Goal: Communication & Community: Answer question/provide support

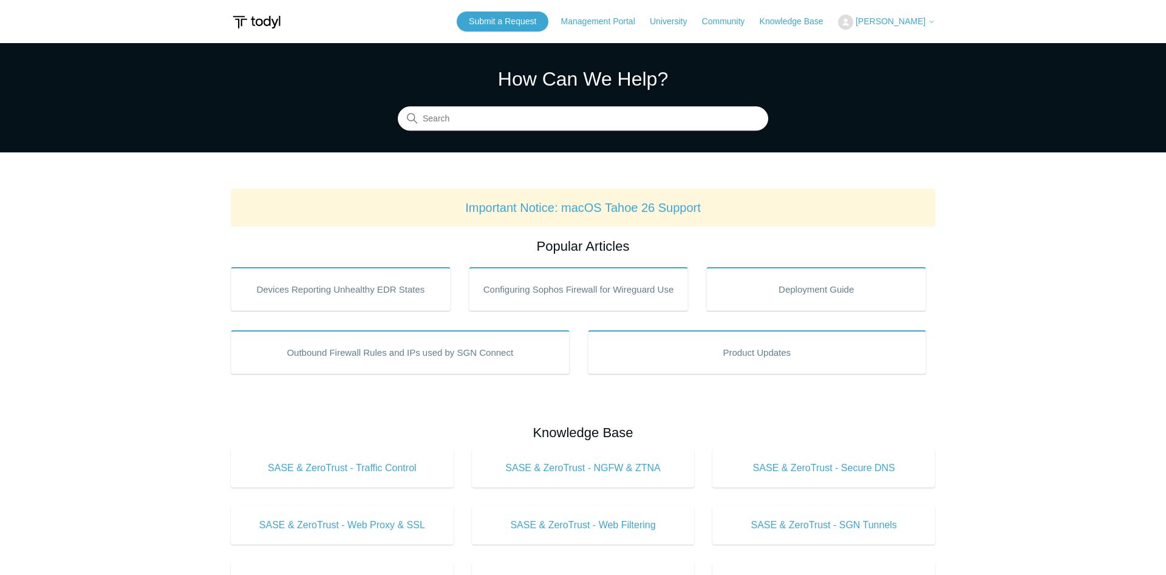
click at [867, 21] on span "[PERSON_NAME]" at bounding box center [891, 21] width 70 height 10
click at [878, 42] on link "My Support Requests" at bounding box center [898, 47] width 118 height 21
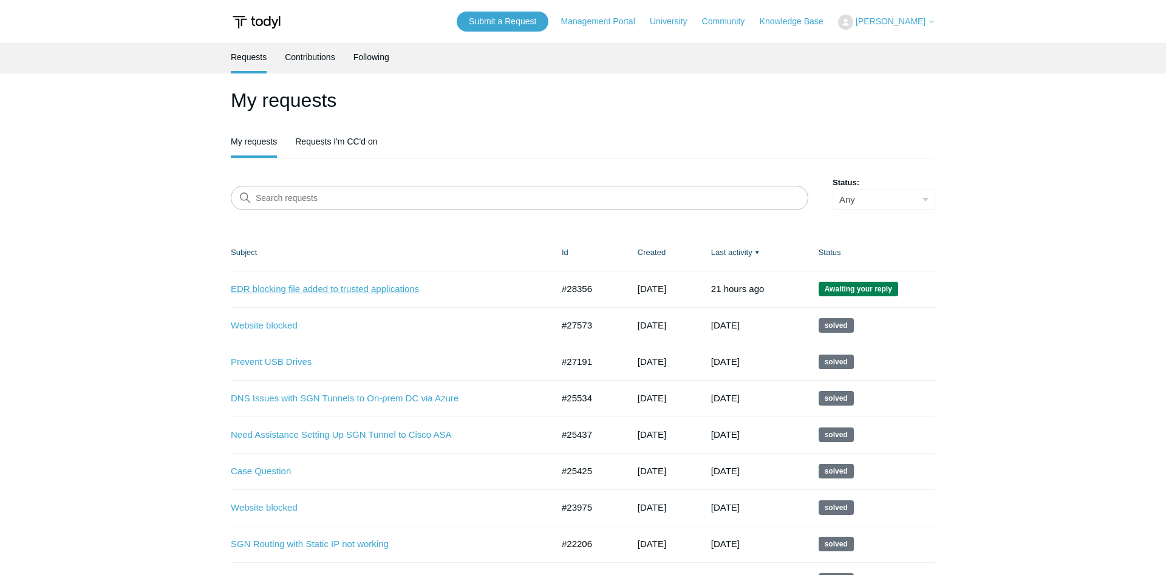
click at [337, 292] on link "EDR blocking file added to trusted applications" at bounding box center [383, 289] width 304 height 14
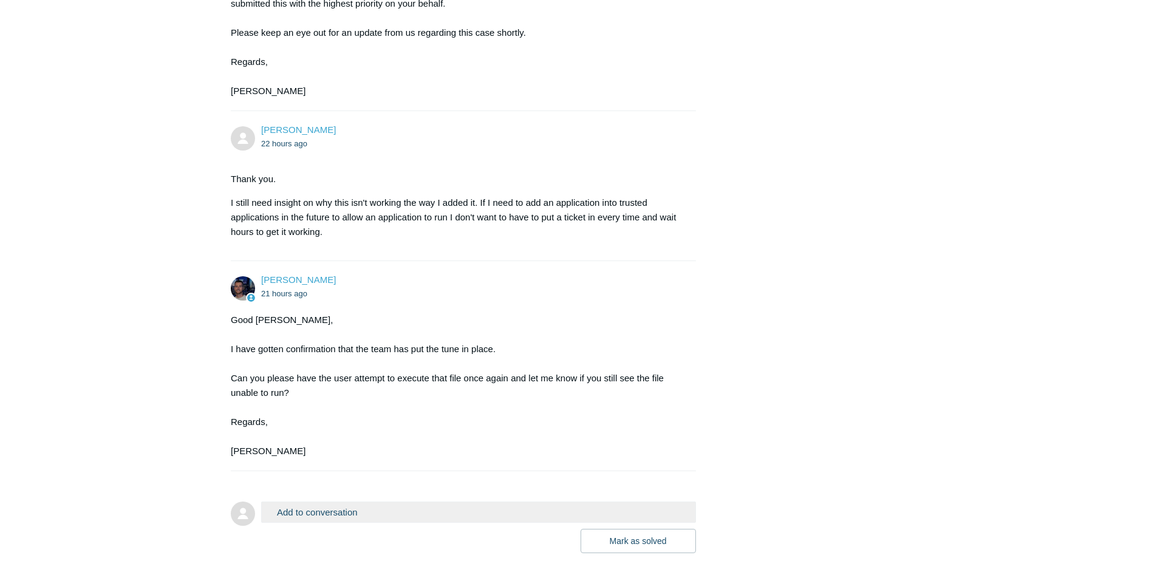
scroll to position [830, 0]
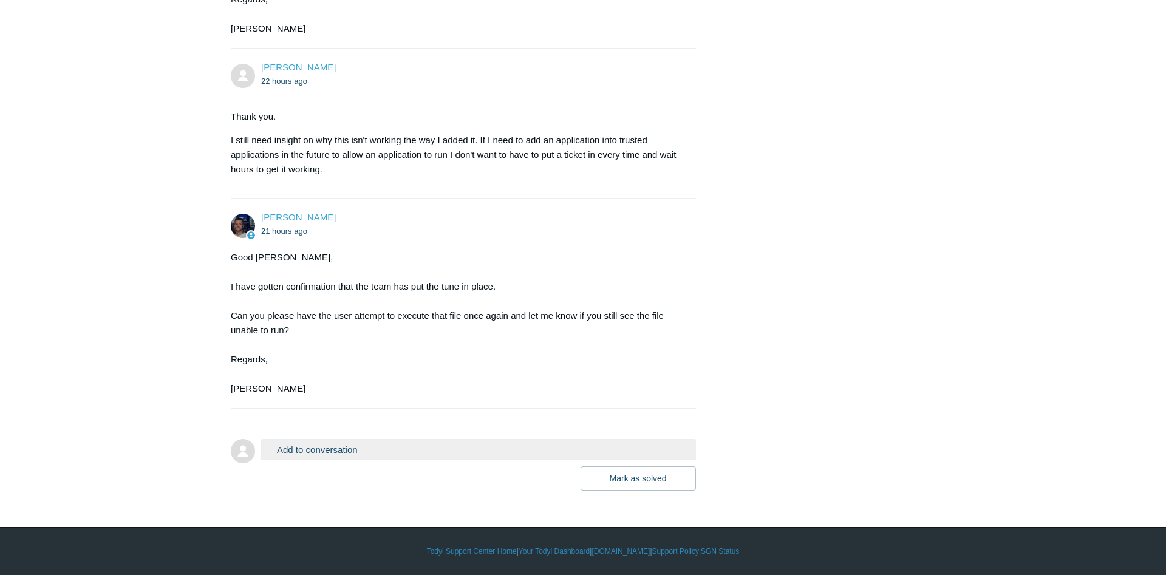
click at [465, 451] on button "Add to conversation" at bounding box center [478, 449] width 435 height 21
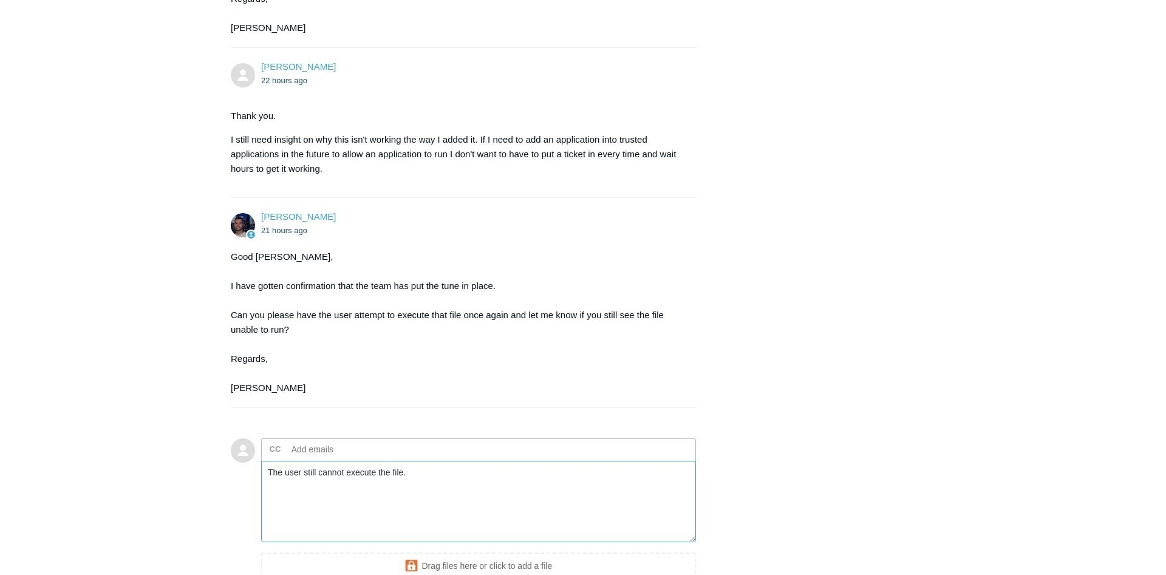
scroll to position [960, 0]
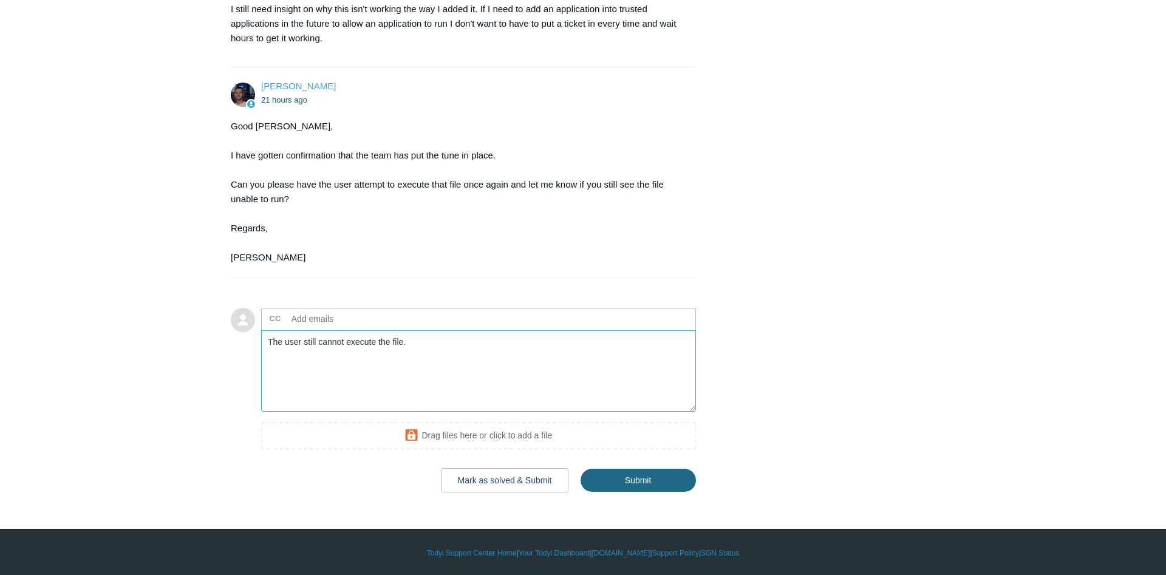
type textarea "The user still cannot execute the file."
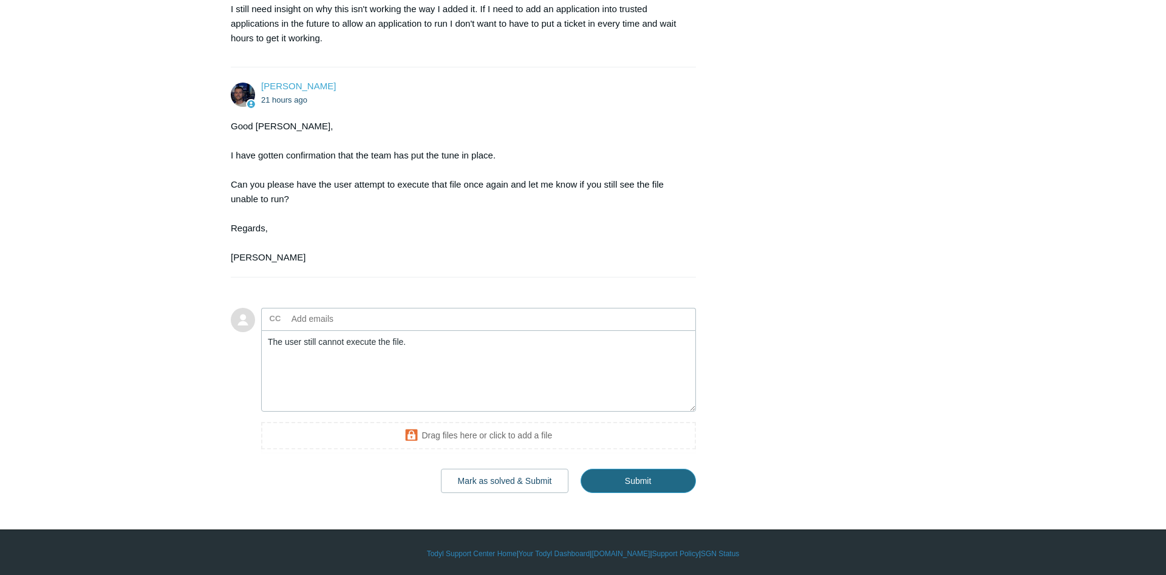
click at [645, 482] on input "Submit" at bounding box center [638, 481] width 115 height 24
